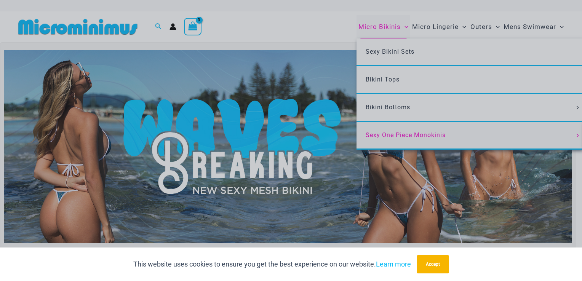
click at [373, 132] on div "“The Hottest Styles You’ve Never Seen” Exclusive Looks. Private Drops. Only Our…" at bounding box center [291, 140] width 582 height 281
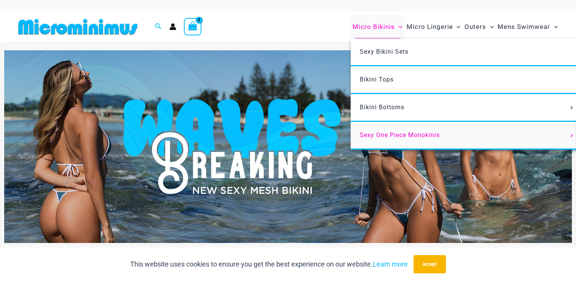
click at [367, 134] on span "Sexy One Piece Monokinis" at bounding box center [400, 134] width 80 height 7
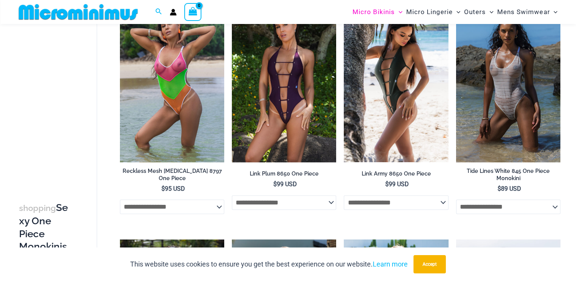
scroll to position [761, 0]
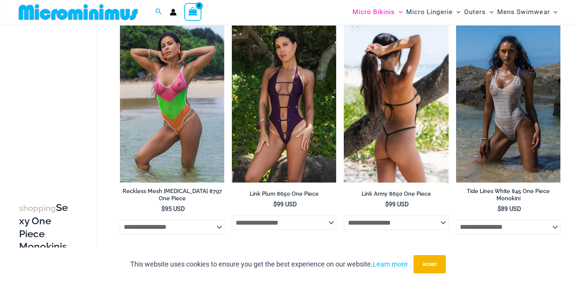
click at [378, 118] on img at bounding box center [396, 104] width 104 height 156
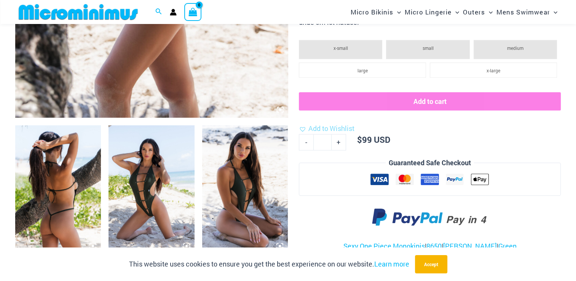
scroll to position [366, 0]
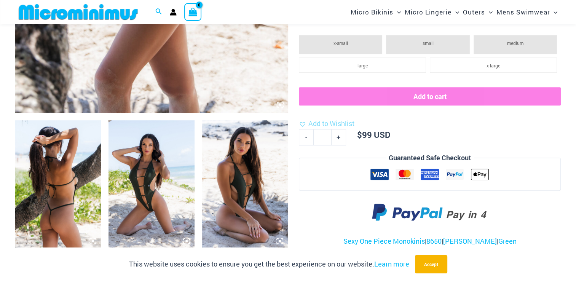
click at [151, 196] on img at bounding box center [152, 184] width 86 height 129
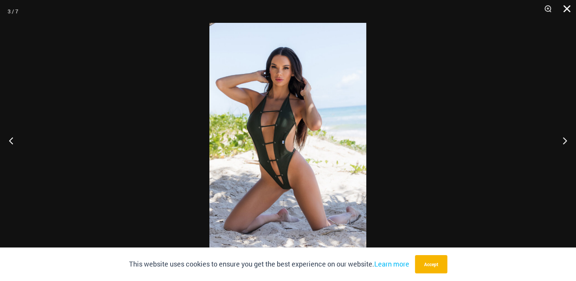
click at [565, 7] on button "Close" at bounding box center [564, 11] width 19 height 23
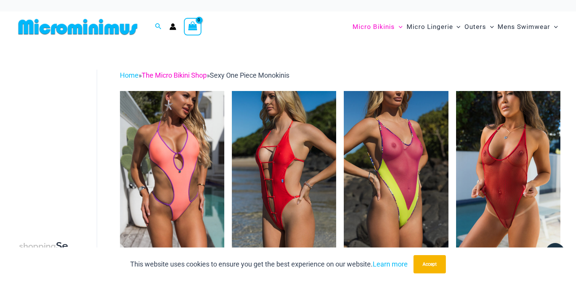
click at [172, 76] on link "The Micro Bikini Shop" at bounding box center [174, 75] width 65 height 8
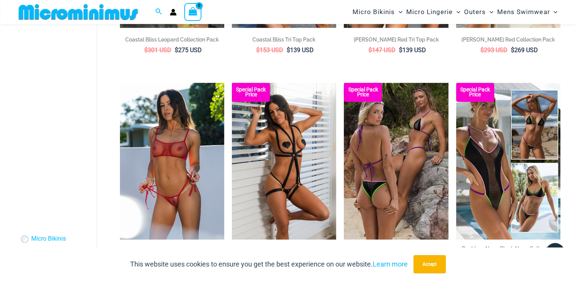
scroll to position [1099, 0]
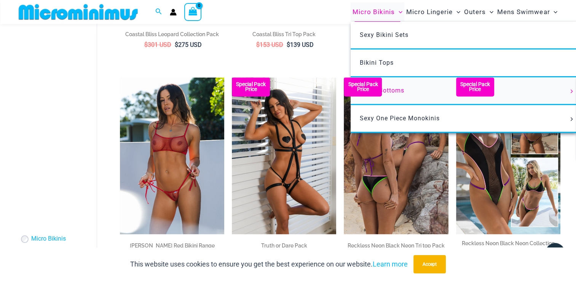
click at [398, 89] on span "Bikini Bottoms" at bounding box center [382, 90] width 45 height 7
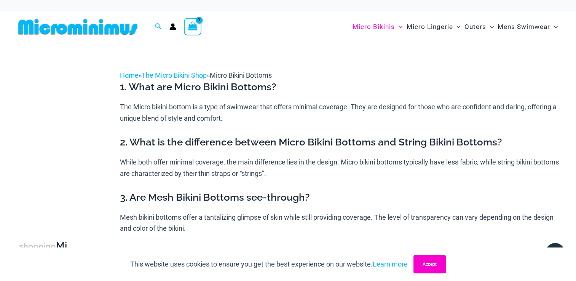
click at [436, 270] on button "Accept" at bounding box center [429, 264] width 32 height 18
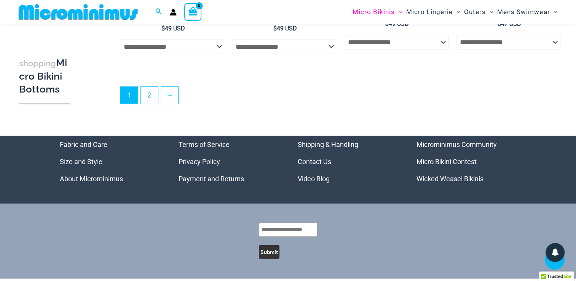
scroll to position [2236, 0]
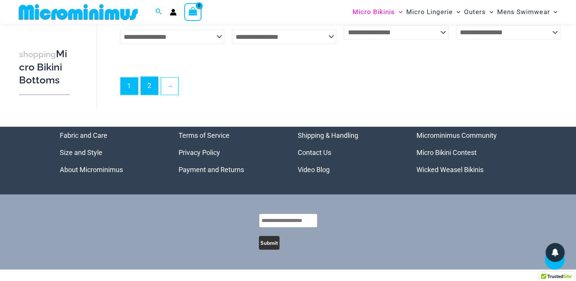
click at [157, 88] on link "2" at bounding box center [149, 86] width 17 height 18
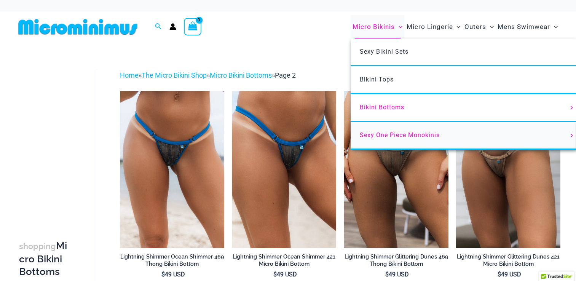
click at [373, 133] on span "Sexy One Piece Monokinis" at bounding box center [400, 134] width 80 height 7
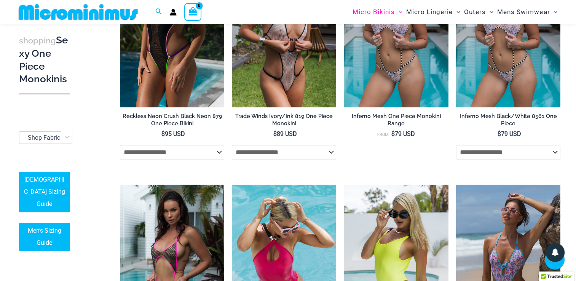
scroll to position [176, 0]
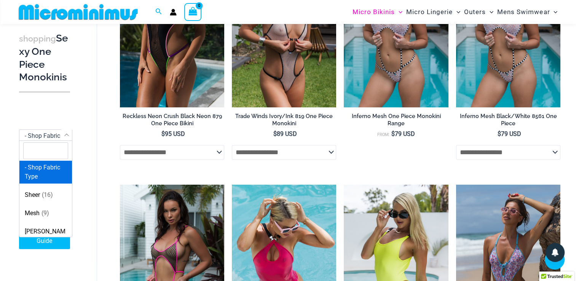
click at [43, 139] on span "- Shop Fabric Type" at bounding box center [50, 135] width 50 height 7
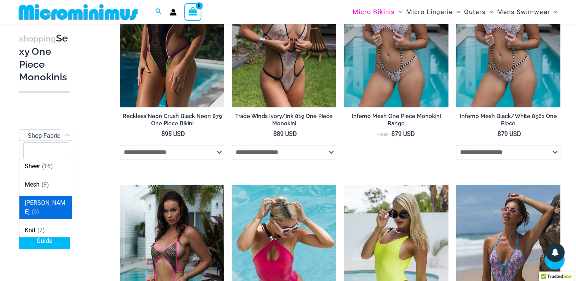
scroll to position [29, 0]
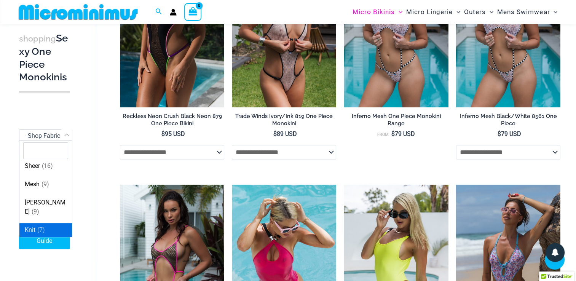
select select "****"
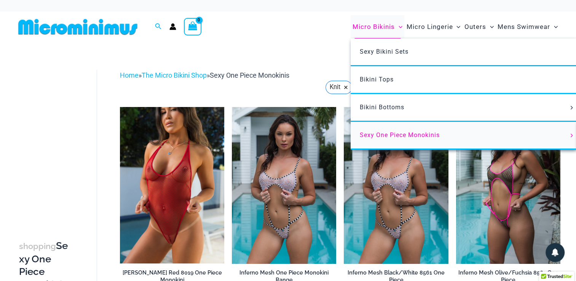
click at [372, 137] on span "Sexy One Piece Monokinis" at bounding box center [400, 134] width 80 height 7
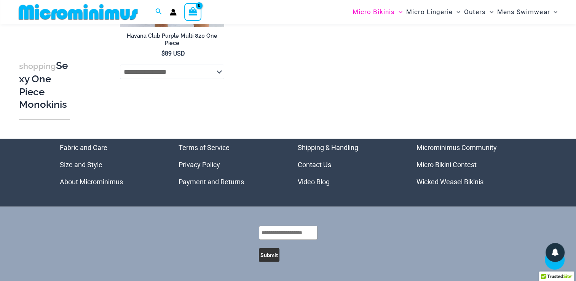
scroll to position [1886, 0]
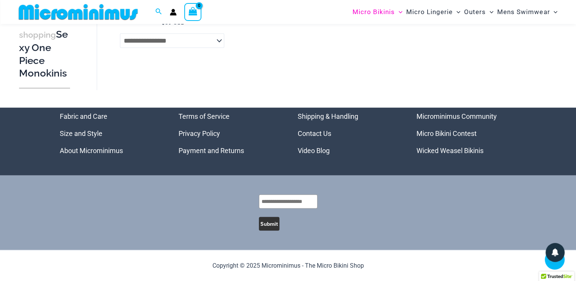
click at [72, 130] on link "Size and Style" at bounding box center [81, 133] width 43 height 8
